Goal: Information Seeking & Learning: Find specific fact

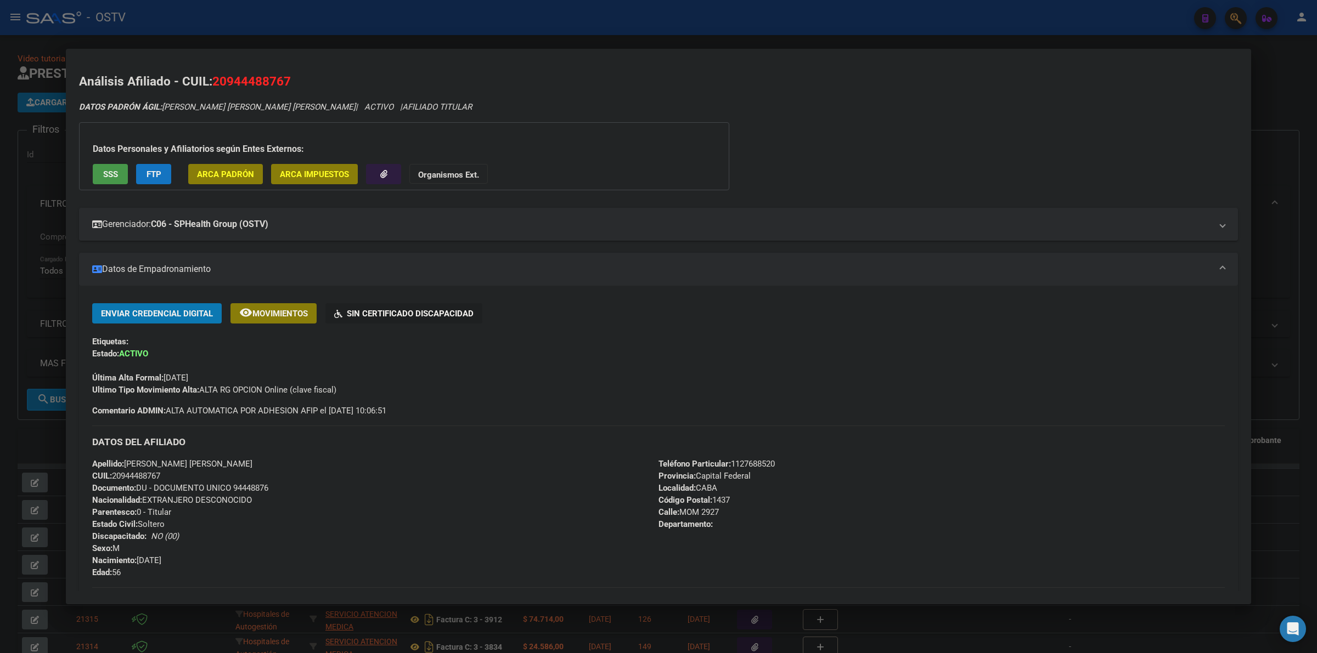
click at [613, 20] on div at bounding box center [658, 326] width 1317 height 653
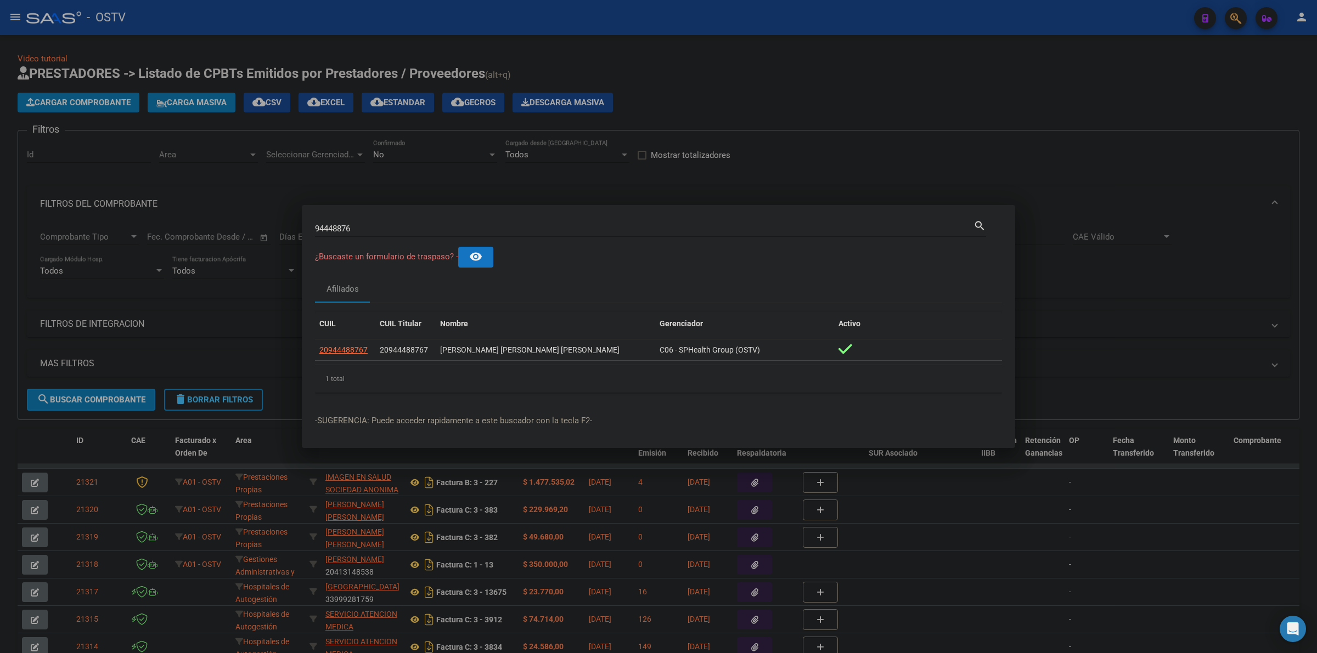
click at [415, 221] on div "94448876 Buscar (apellido, dni, [PERSON_NAME], [PERSON_NAME], cuit, obra social)" at bounding box center [644, 229] width 658 height 16
click at [415, 228] on input "94448876" at bounding box center [644, 229] width 658 height 10
click at [777, 75] on div at bounding box center [658, 326] width 1317 height 653
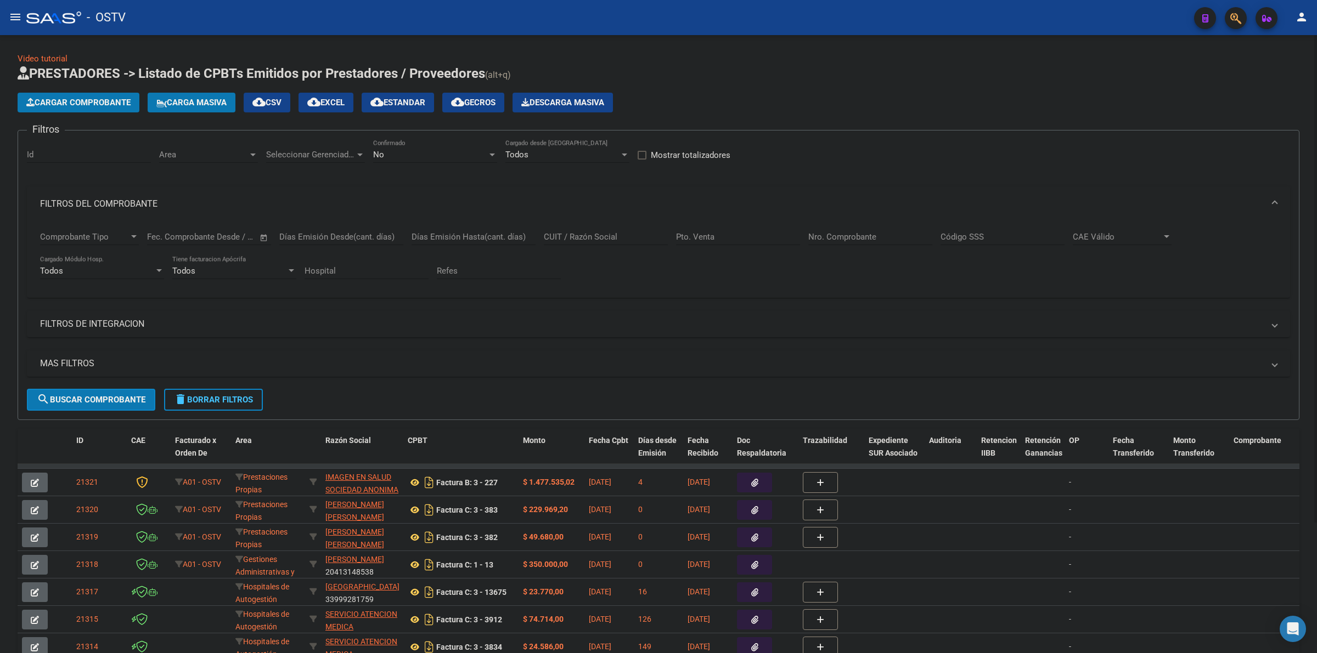
click at [795, 44] on div "Video tutorial PRESTADORES -> Listado de CPBTs Emitidos por Prestadores / Prove…" at bounding box center [658, 422] width 1317 height 775
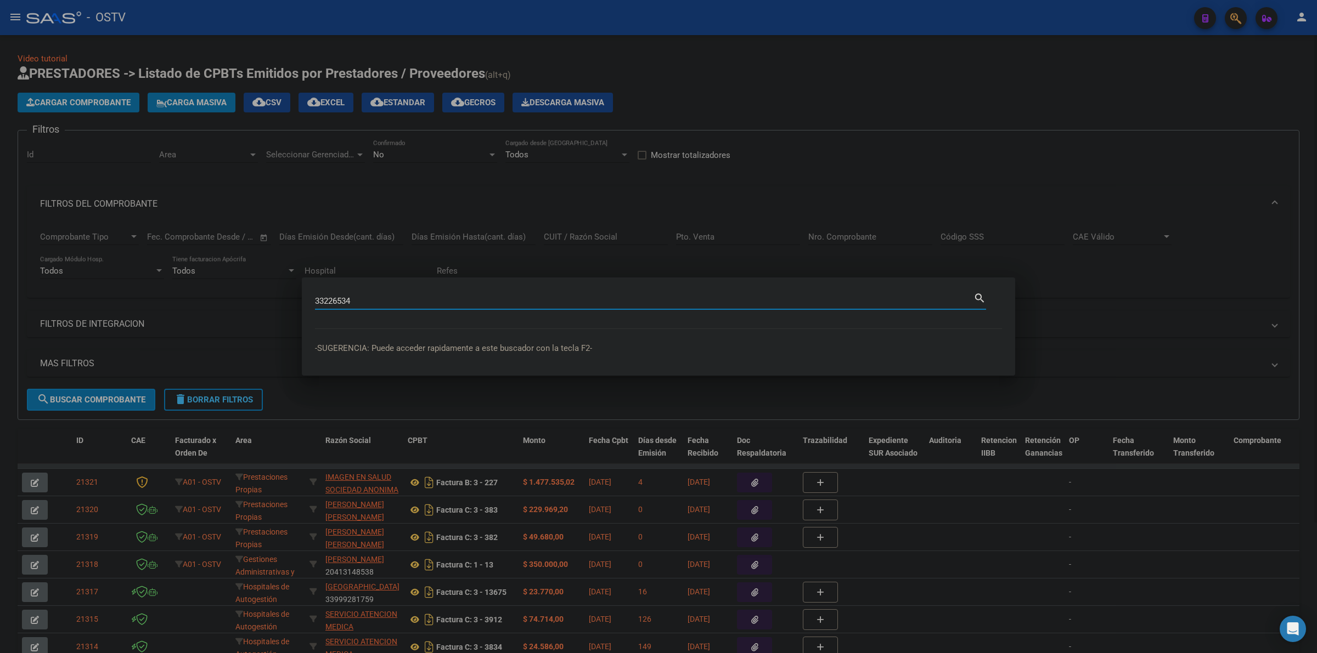
type input "33226534"
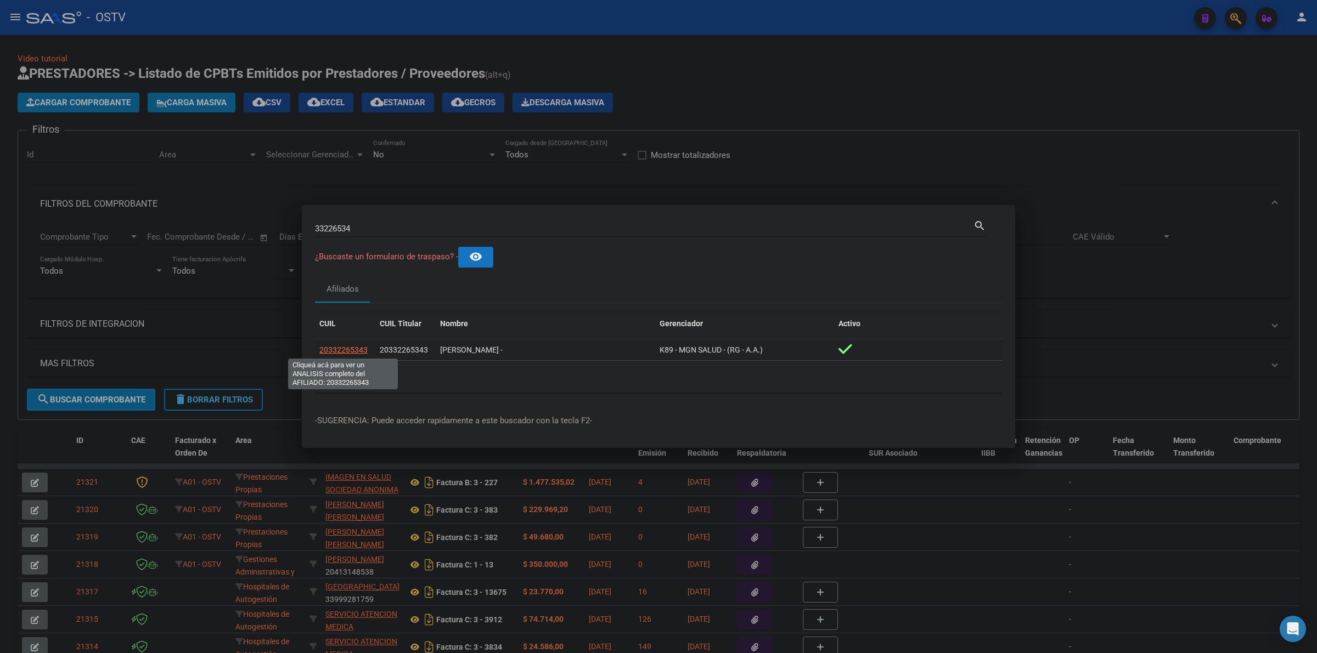
click at [343, 353] on span "20332265343" at bounding box center [343, 350] width 48 height 9
type textarea "20332265343"
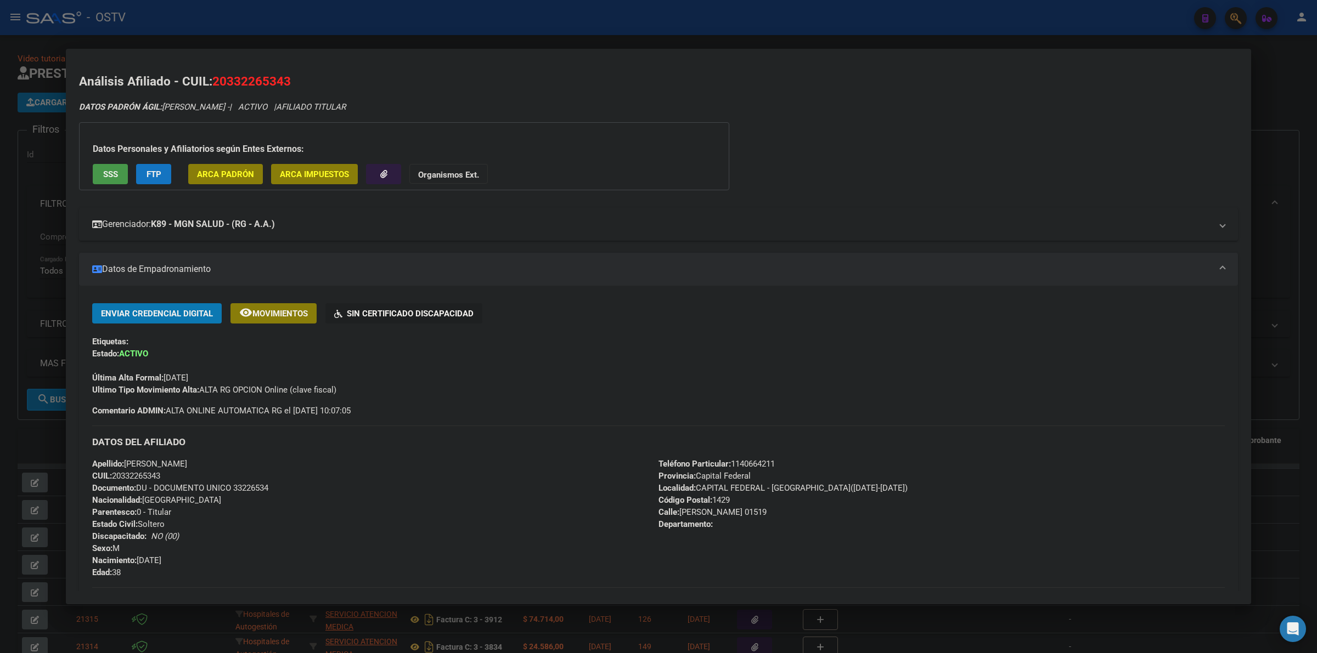
click at [292, 227] on mat-panel-title "Gerenciador: K89 - MGN SALUD - (RG - A.A.)" at bounding box center [651, 224] width 1119 height 13
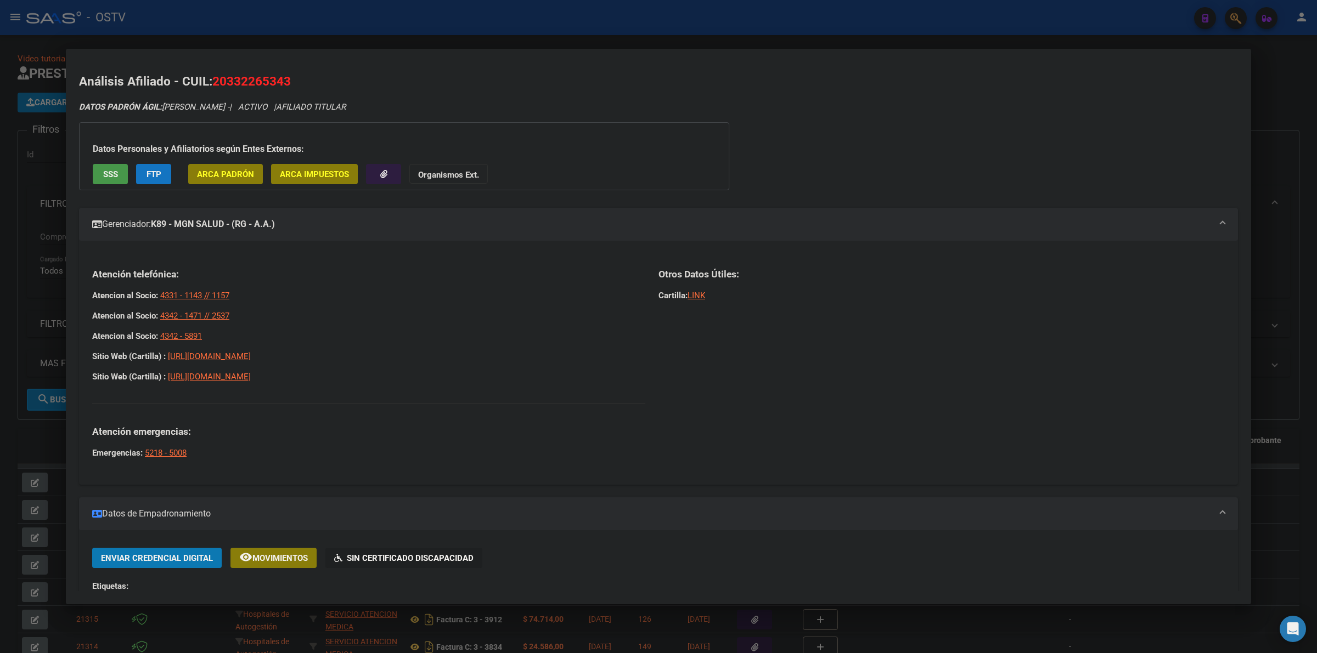
click at [834, 119] on div "DATOS [PERSON_NAME] ÁGIL: [PERSON_NAME] - | ACTIVO | AFILIADO TITULAR Datos Per…" at bounding box center [658, 609] width 1159 height 1016
click at [678, 30] on div at bounding box center [658, 326] width 1317 height 653
